Goal: Transaction & Acquisition: Purchase product/service

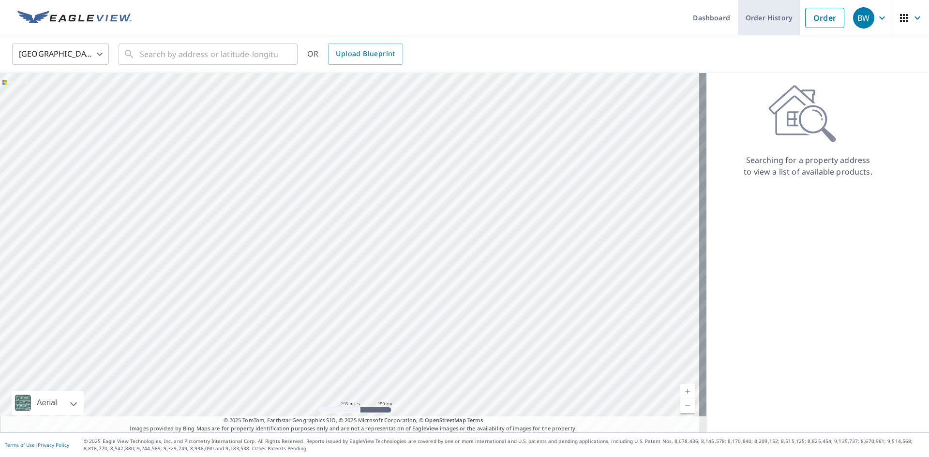
click at [777, 21] on link "Order History" at bounding box center [769, 17] width 62 height 35
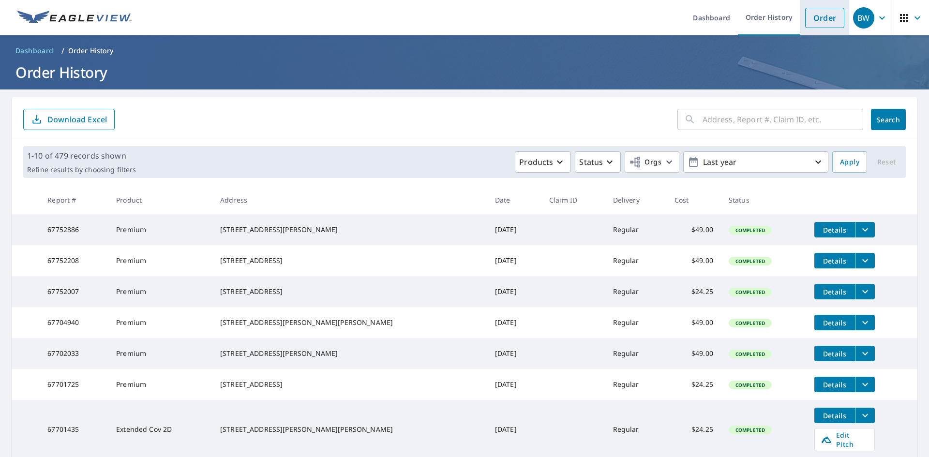
click at [820, 21] on link "Order" at bounding box center [824, 18] width 39 height 20
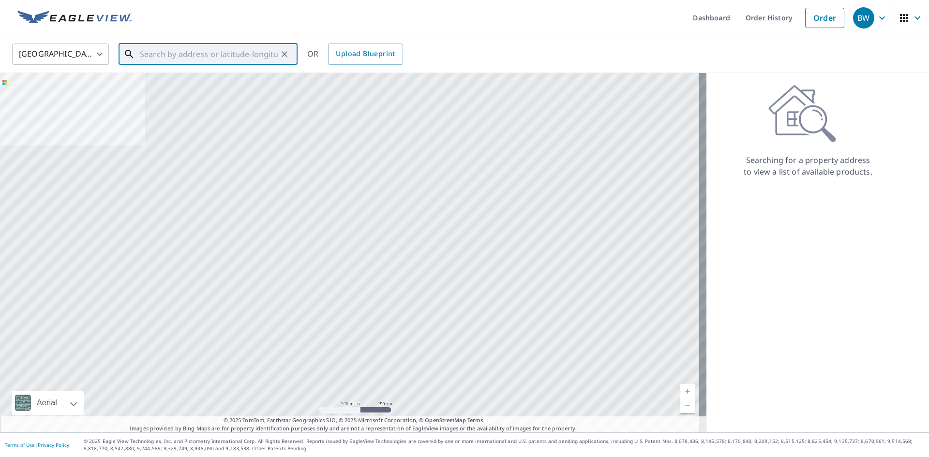
click at [203, 53] on input "text" at bounding box center [209, 54] width 138 height 27
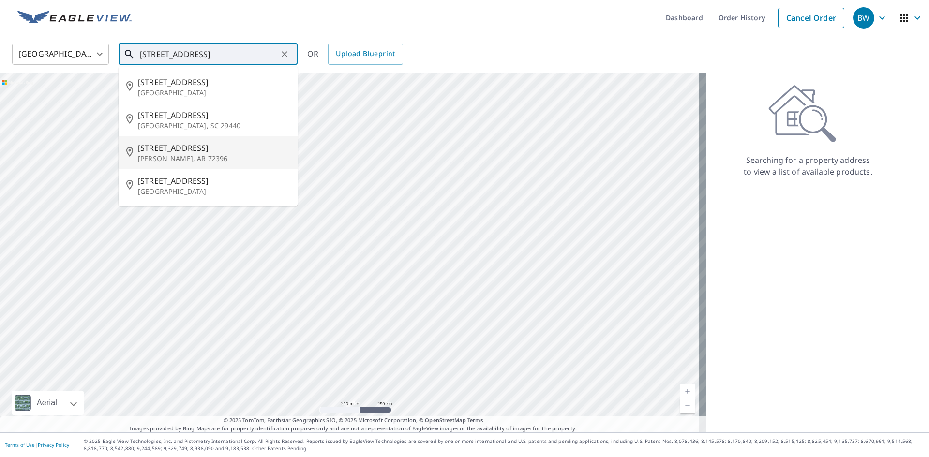
click at [160, 155] on p "[PERSON_NAME], AR 72396" at bounding box center [214, 159] width 152 height 10
type input "[STREET_ADDRESS][PERSON_NAME]"
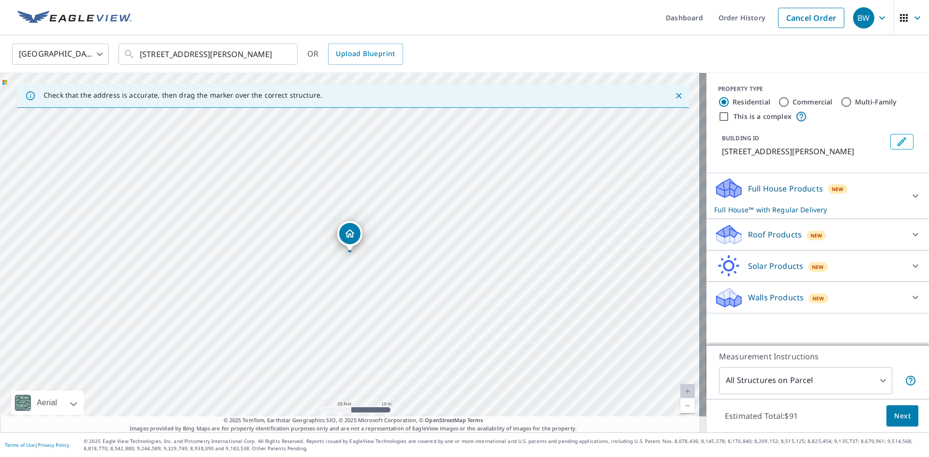
click at [763, 235] on p "Roof Products" at bounding box center [775, 235] width 54 height 12
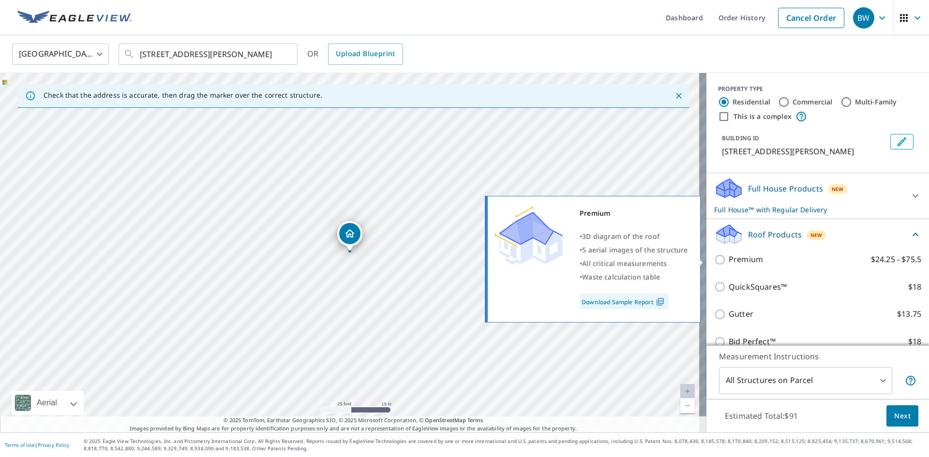
click at [735, 262] on p "Premium" at bounding box center [746, 260] width 34 height 12
click at [729, 262] on input "Premium $24.25 - $75.5" at bounding box center [721, 260] width 15 height 12
checkbox input "true"
checkbox input "false"
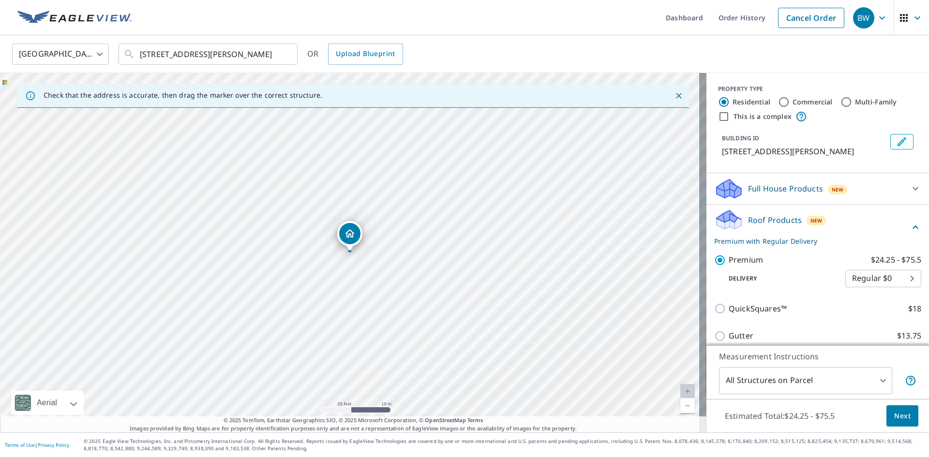
click at [771, 380] on body "BW BW Dashboard Order History Cancel Order BW [GEOGRAPHIC_DATA] [GEOGRAPHIC_DAT…" at bounding box center [464, 228] width 929 height 457
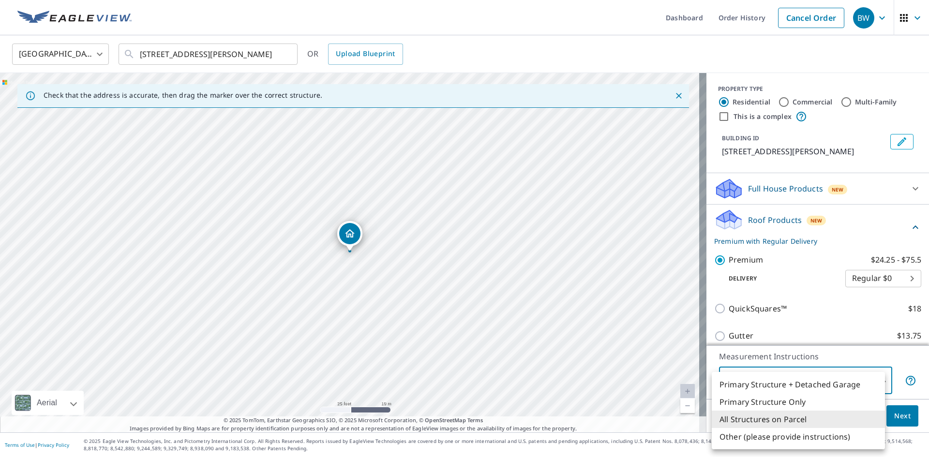
click at [796, 399] on li "Primary Structure Only" at bounding box center [798, 402] width 173 height 17
type input "2"
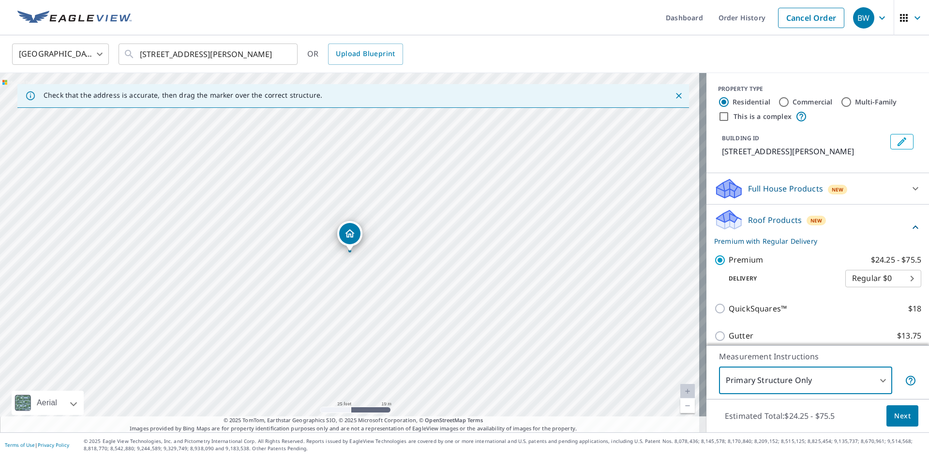
click at [901, 415] on span "Next" at bounding box center [903, 416] width 16 height 12
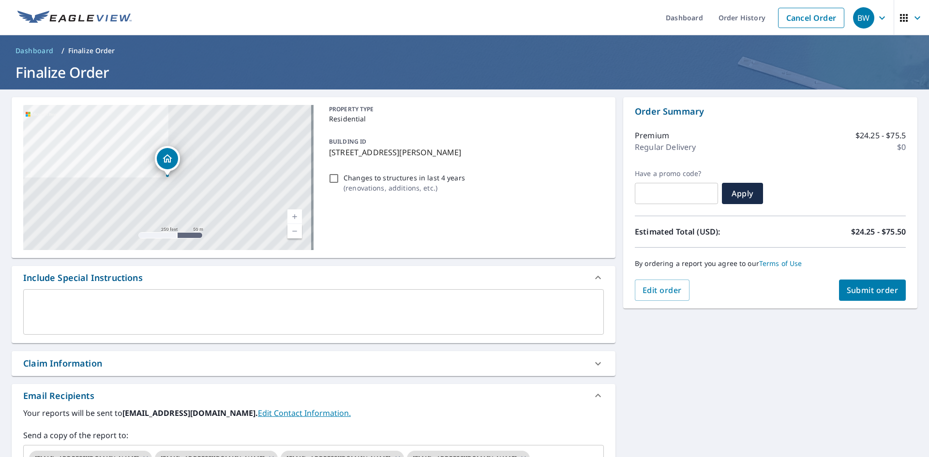
click at [865, 292] on span "Submit order" at bounding box center [873, 290] width 52 height 11
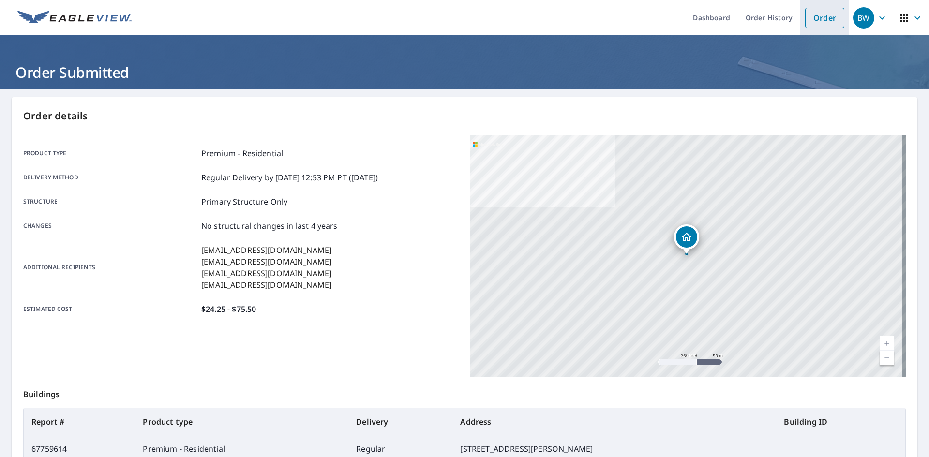
click at [813, 18] on link "Order" at bounding box center [824, 18] width 39 height 20
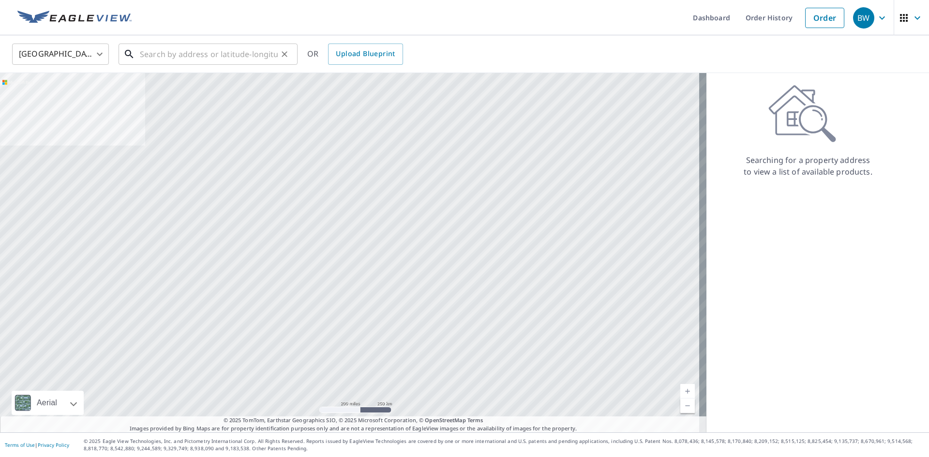
click at [265, 61] on input "text" at bounding box center [209, 54] width 138 height 27
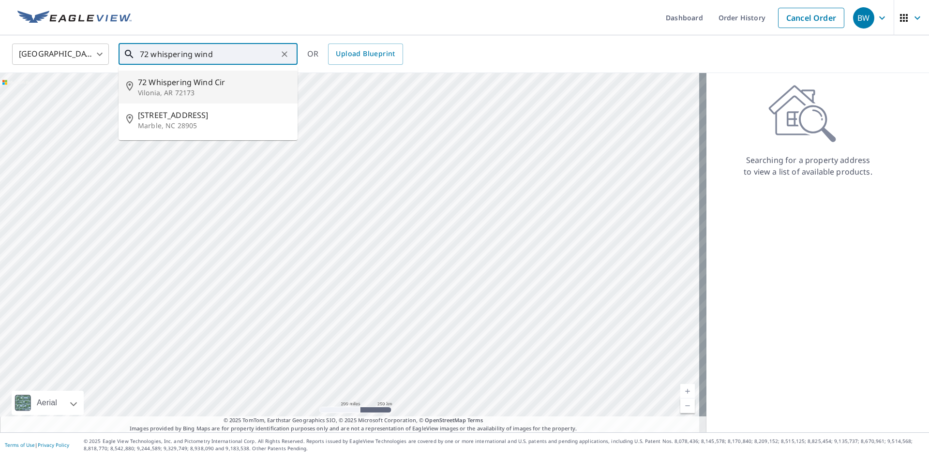
click at [215, 88] on p "Vilonia, AR 72173" at bounding box center [214, 93] width 152 height 10
type input "[STREET_ADDRESS]"
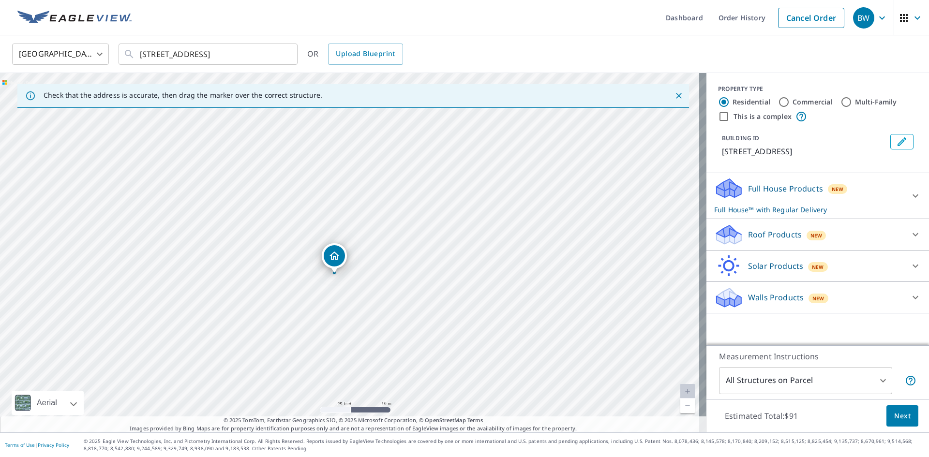
click at [762, 242] on div "Roof Products New" at bounding box center [809, 235] width 190 height 23
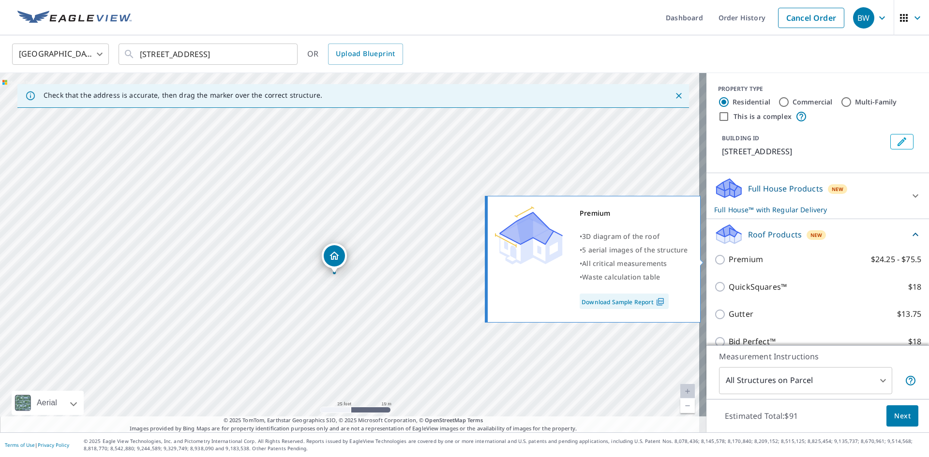
click at [743, 261] on p "Premium" at bounding box center [746, 260] width 34 height 12
click at [729, 261] on input "Premium $24.25 - $75.5" at bounding box center [721, 260] width 15 height 12
checkbox input "true"
checkbox input "false"
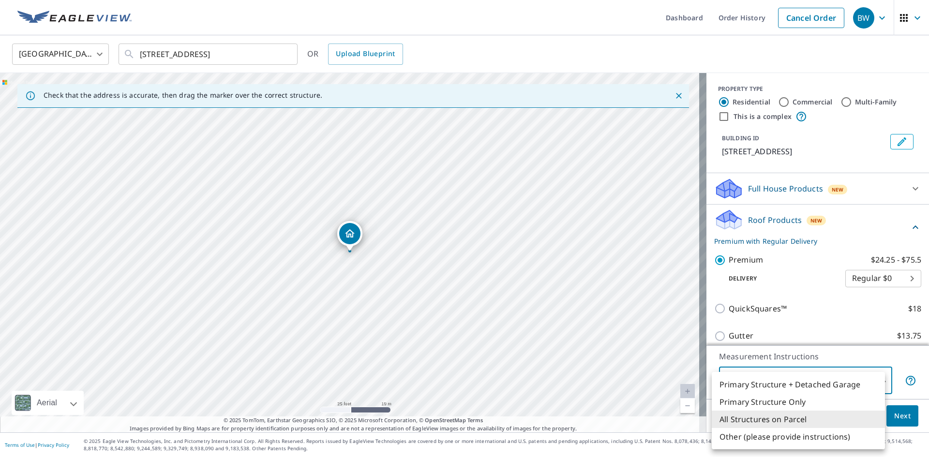
click at [765, 379] on body "BW BW Dashboard Order History Cancel Order BW [GEOGRAPHIC_DATA] US ​ 72 Whisper…" at bounding box center [464, 228] width 929 height 457
click at [784, 408] on li "Primary Structure Only" at bounding box center [798, 402] width 173 height 17
type input "2"
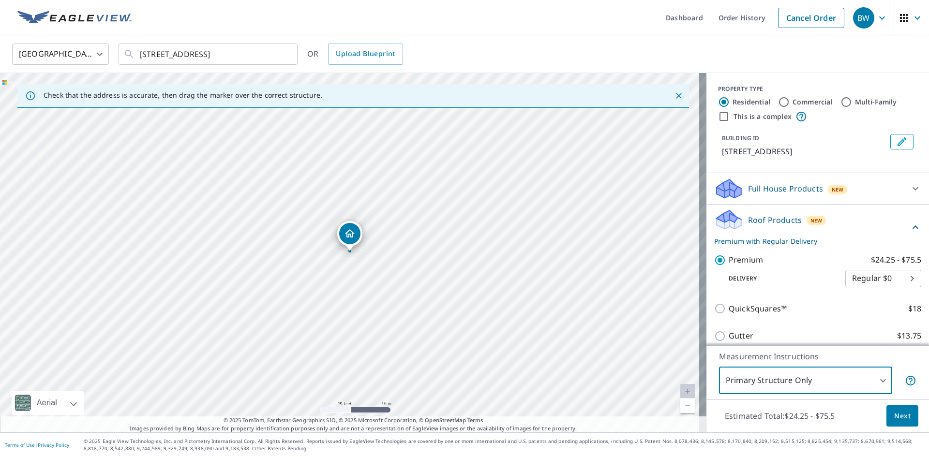
click at [895, 418] on span "Next" at bounding box center [903, 416] width 16 height 12
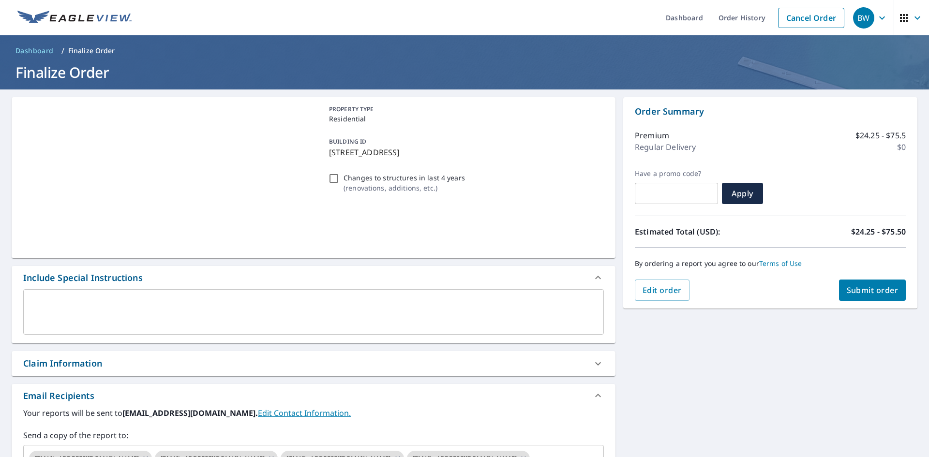
click at [861, 288] on span "Submit order" at bounding box center [873, 290] width 52 height 11
